Goal: Information Seeking & Learning: Understand process/instructions

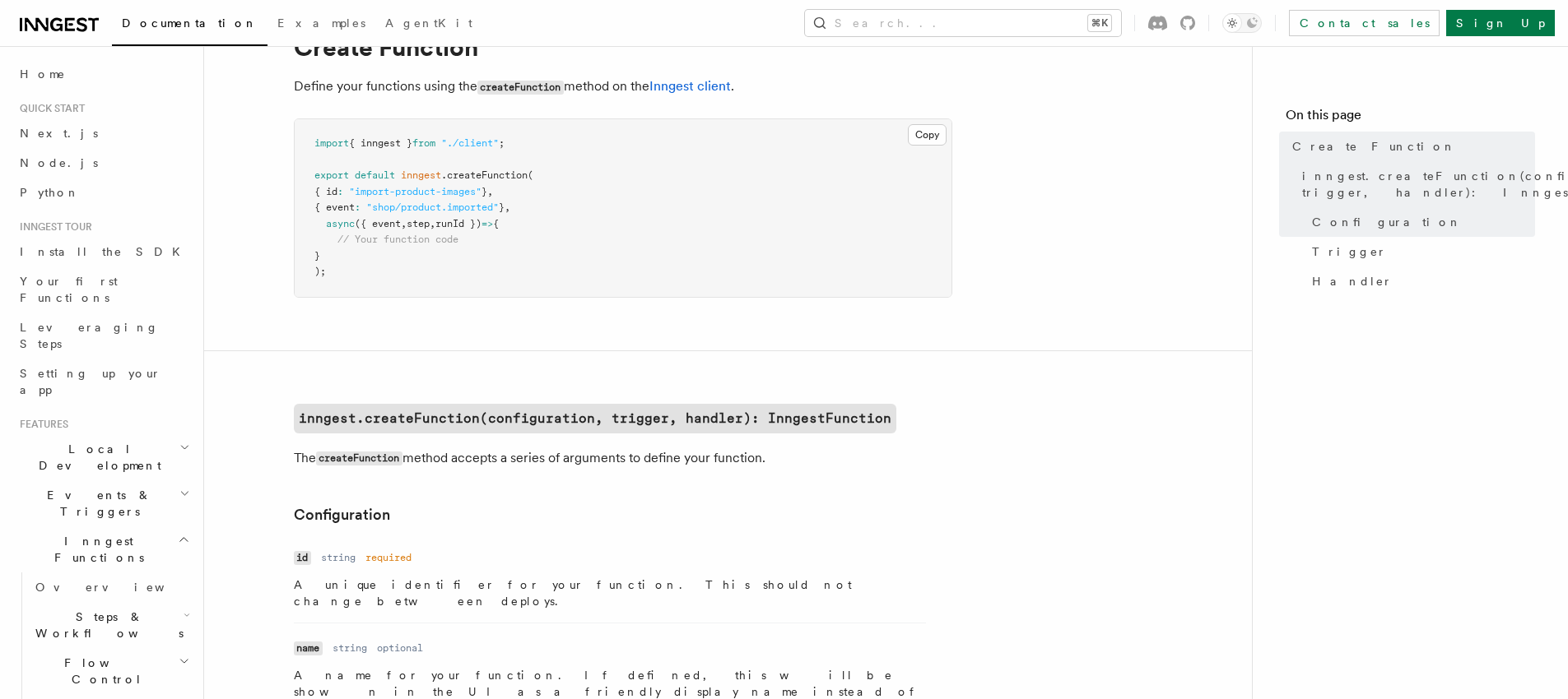
scroll to position [595, 0]
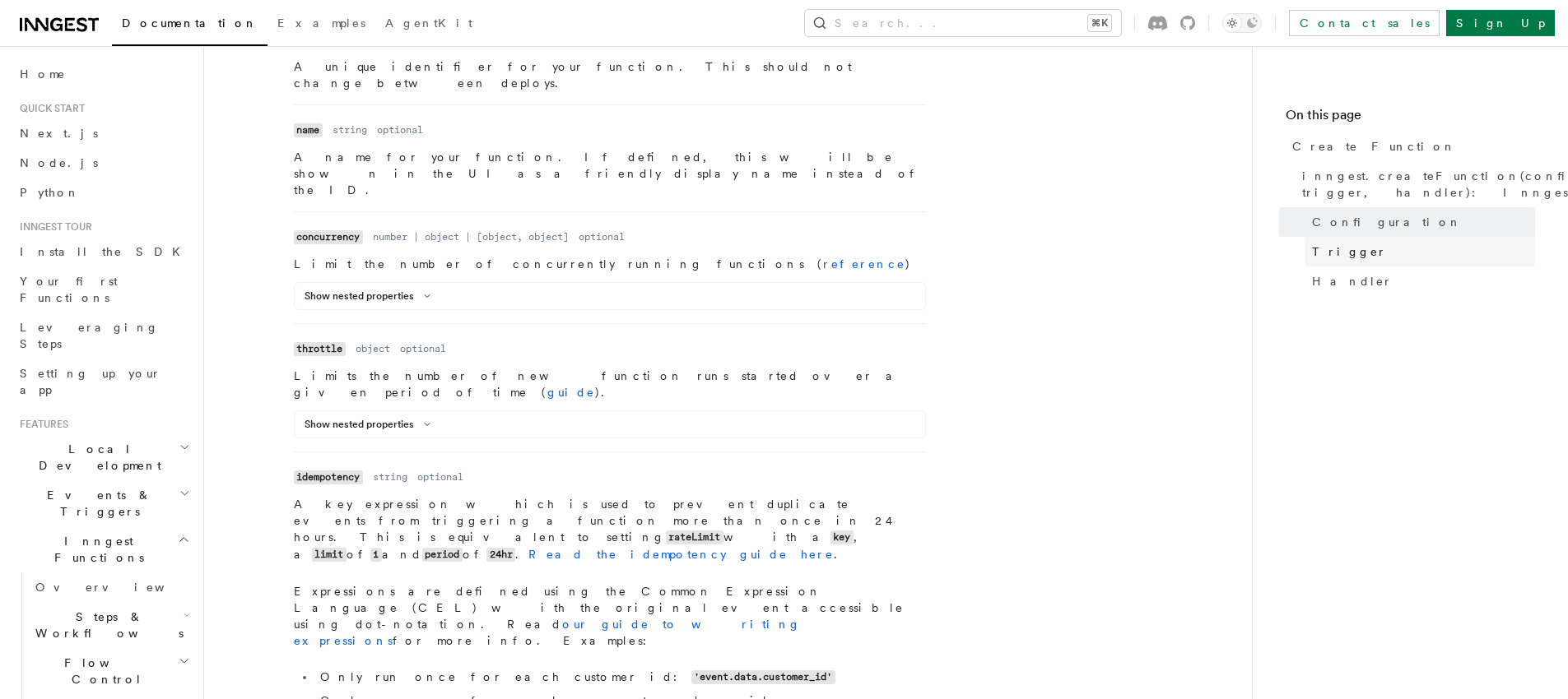
click at [1353, 254] on link "Trigger" at bounding box center [1420, 252] width 230 height 29
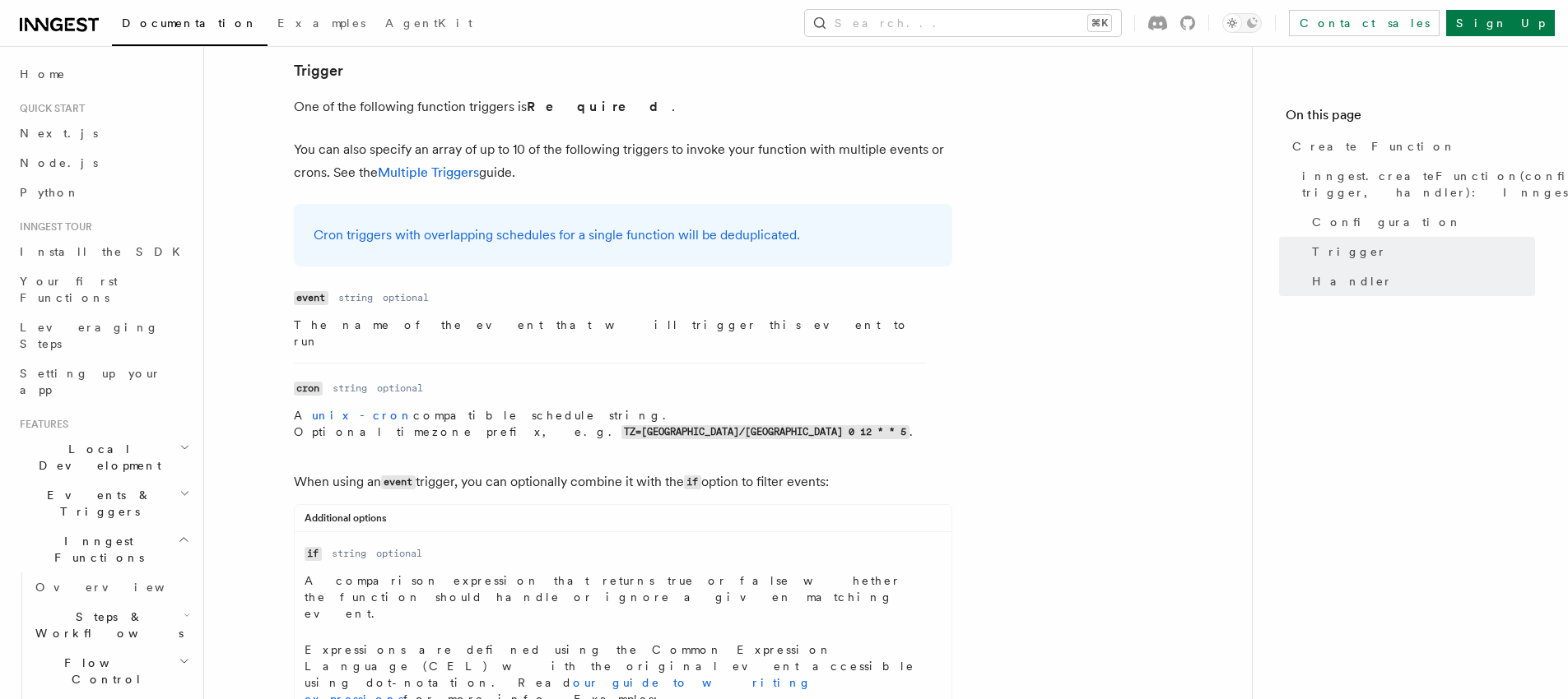
scroll to position [2079, 0]
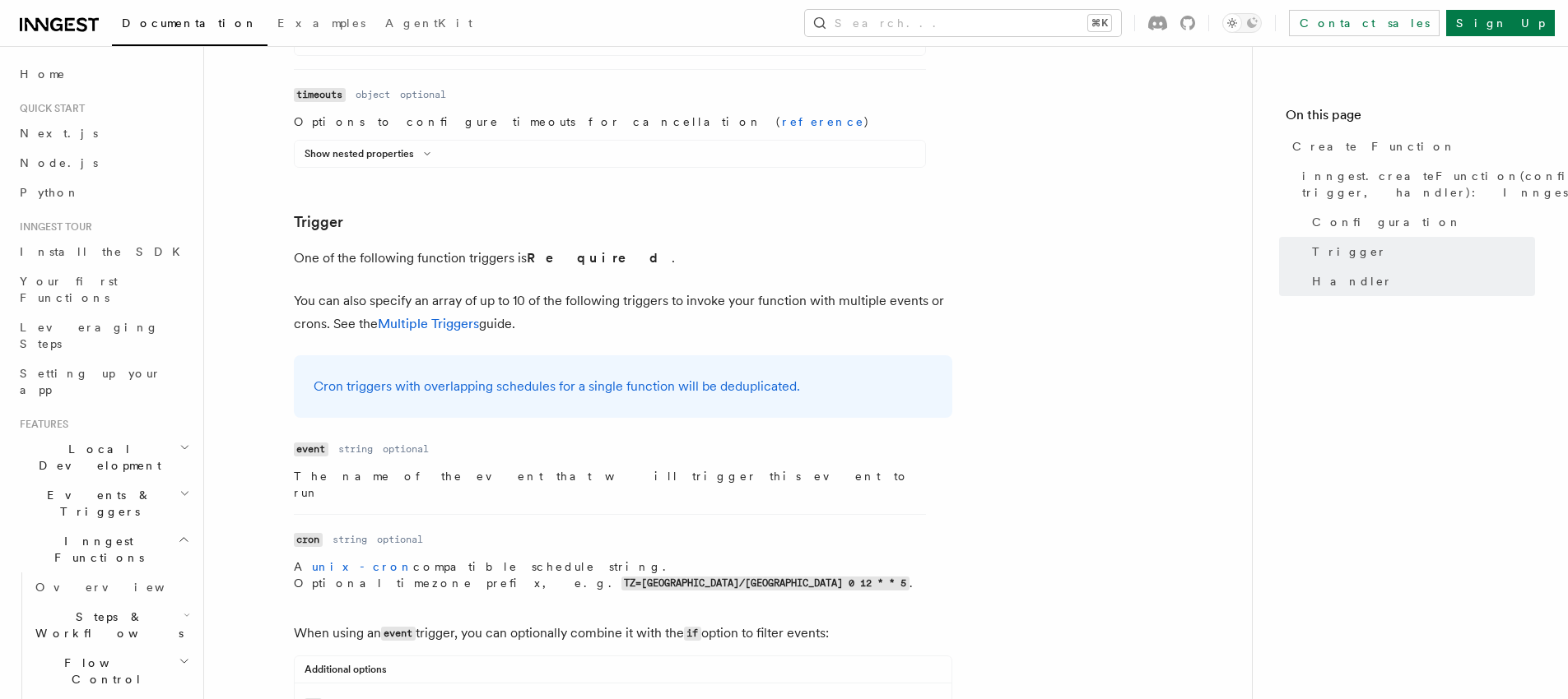
click at [735, 375] on p "Cron triggers with overlapping schedules for a single function will be deduplic…" at bounding box center [624, 386] width 619 height 23
drag, startPoint x: 735, startPoint y: 141, endPoint x: 744, endPoint y: 164, distance: 24.7
click at [744, 355] on div "Cron triggers with overlapping schedules for a single function will be deduplic…" at bounding box center [624, 386] width 659 height 63
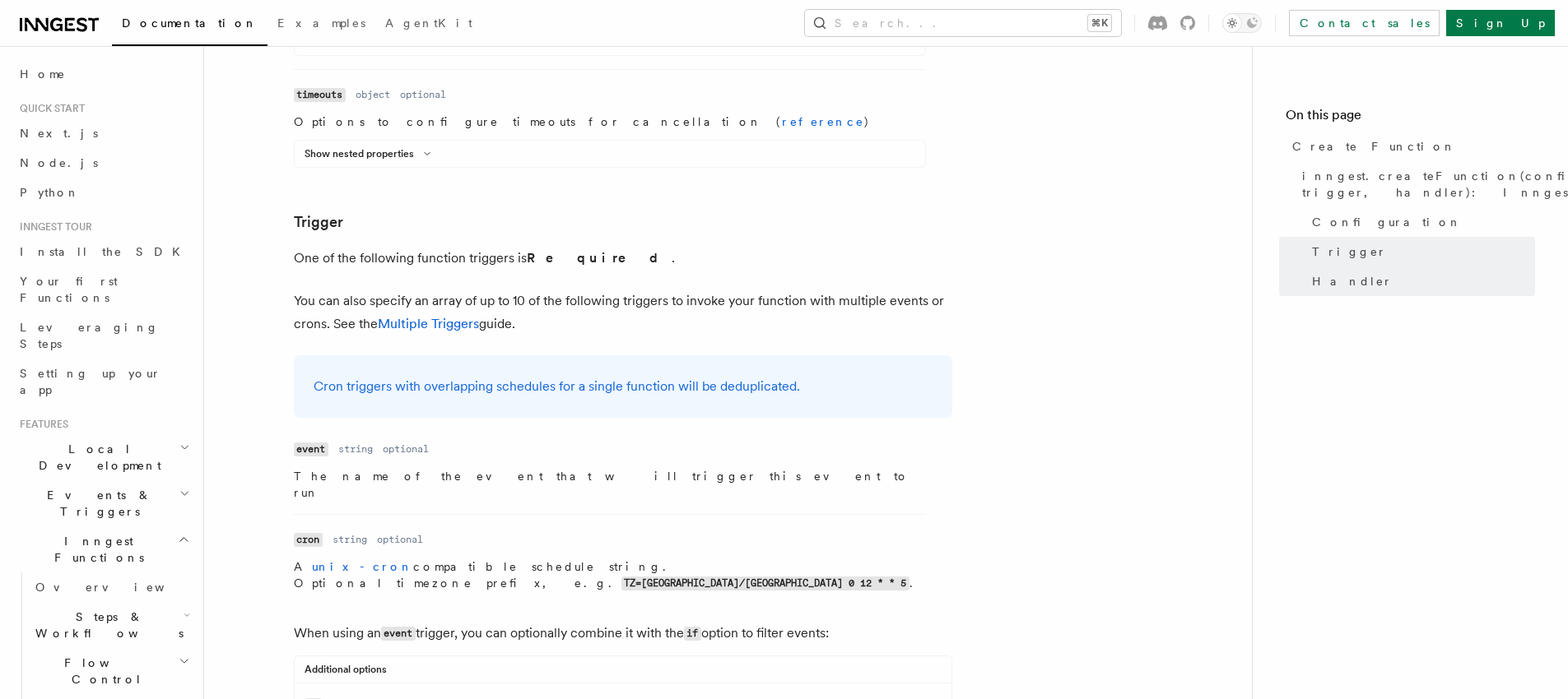
click at [744, 355] on div "Cron triggers with overlapping schedules for a single function will be deduplic…" at bounding box center [624, 386] width 659 height 63
drag, startPoint x: 744, startPoint y: 164, endPoint x: 747, endPoint y: 107, distance: 57.1
click at [747, 107] on article "References TypeScript SDK Create Function Define your functions using the creat…" at bounding box center [728, 387] width 995 height 4788
